Goal: Task Accomplishment & Management: Manage account settings

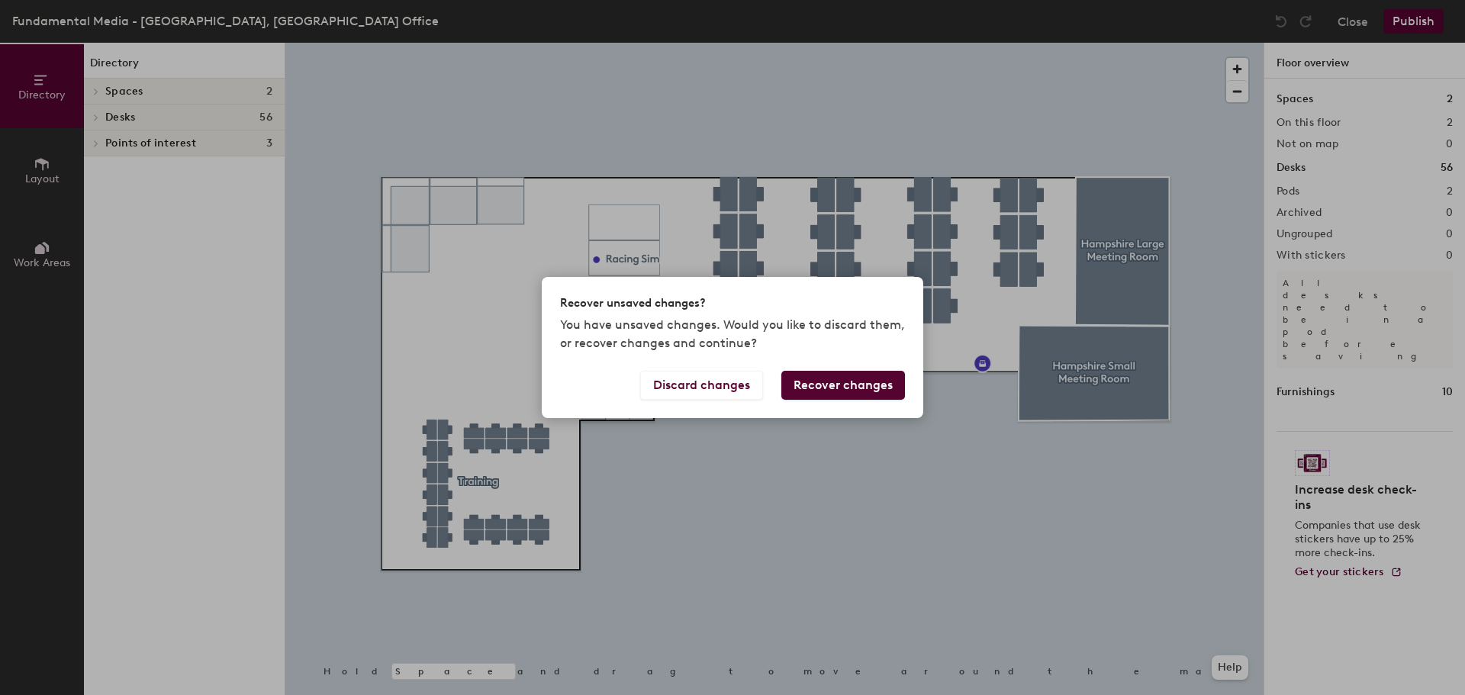
click at [1051, 603] on div "Recover unsaved changes? You have unsaved changes. Would you like to discard th…" at bounding box center [732, 347] width 1465 height 695
click at [903, 510] on div "Recover unsaved changes? You have unsaved changes. Would you like to discard th…" at bounding box center [732, 347] width 1465 height 695
